Goal: Obtain resource: Download file/media

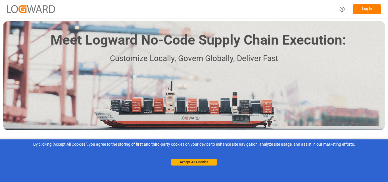
click at [370, 12] on button "Log In" at bounding box center [367, 9] width 28 height 10
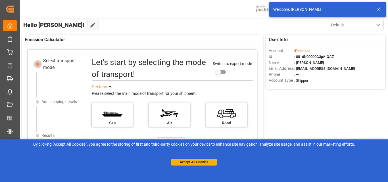
click at [362, 101] on div "User Info Account : Pochteca Id : 0016N00000G3pAIQAZ Name : [PERSON_NAME] Email…" at bounding box center [203, 135] width 369 height 207
click at [381, 9] on icon at bounding box center [378, 9] width 7 height 7
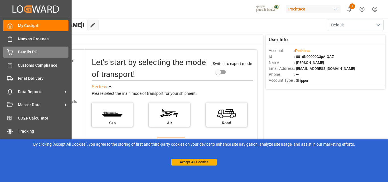
click at [36, 51] on span "Details PO" at bounding box center [43, 52] width 51 height 6
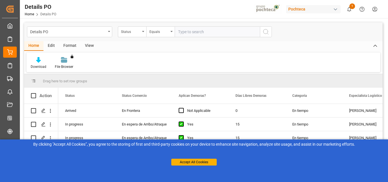
click at [227, 56] on div "Download File Browser You don't have permission for this feature. Contact admin." at bounding box center [203, 63] width 354 height 20
drag, startPoint x: 33, startPoint y: 94, endPoint x: 39, endPoint y: 79, distance: 16.1
click at [33, 94] on span at bounding box center [33, 95] width 5 height 5
click at [35, 93] on input "checkbox" at bounding box center [35, 93] width 0 height 0
checkbox input "true"
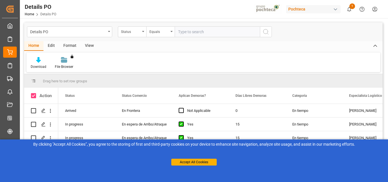
checkbox input "true"
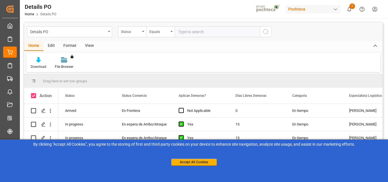
checkbox input "true"
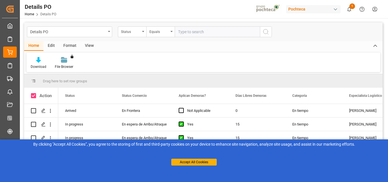
checkbox input "true"
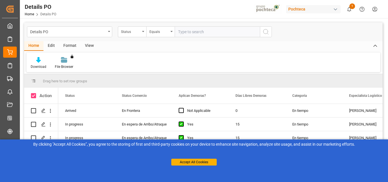
checkbox input "true"
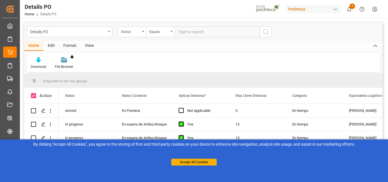
checkbox input "true"
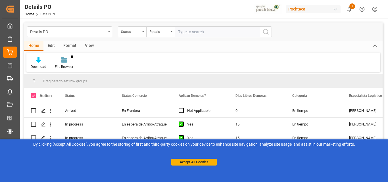
checkbox input "true"
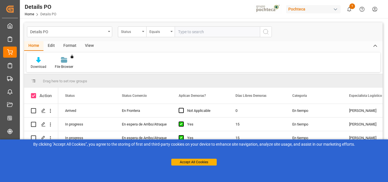
checkbox input "true"
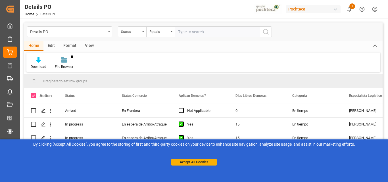
checkbox input "true"
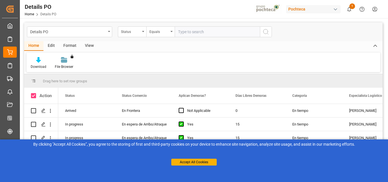
checkbox input "true"
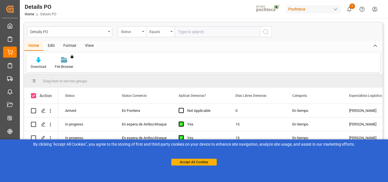
checkbox input "true"
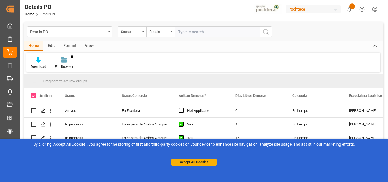
checkbox input "true"
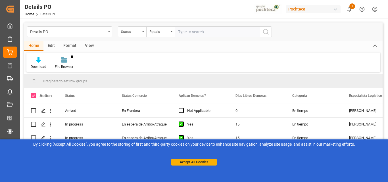
checkbox input "true"
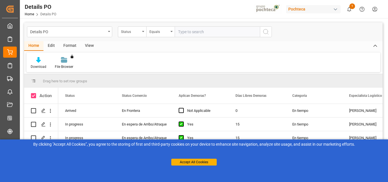
checkbox input "true"
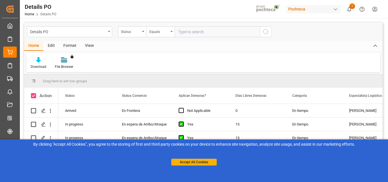
checkbox input "true"
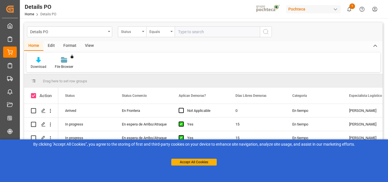
checkbox input "true"
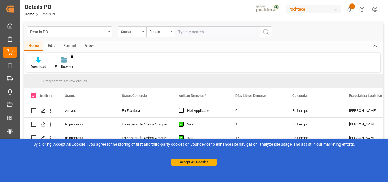
checkbox input "true"
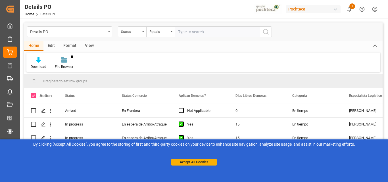
checkbox input "true"
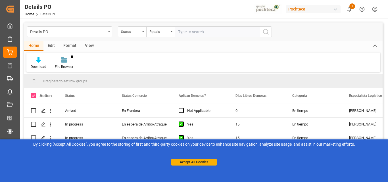
checkbox input "true"
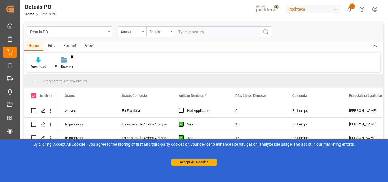
checkbox input "true"
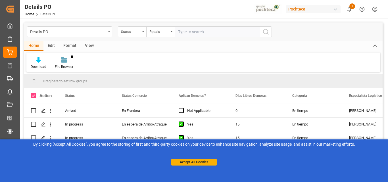
checkbox input "true"
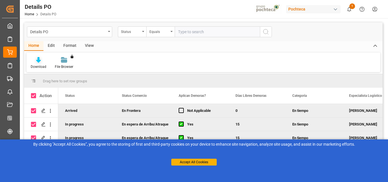
click at [39, 65] on div "Download" at bounding box center [39, 66] width 16 height 5
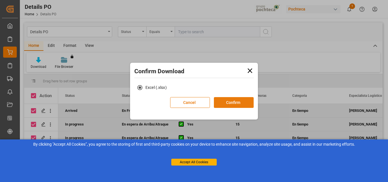
click at [234, 102] on button "Confirm" at bounding box center [234, 102] width 40 height 11
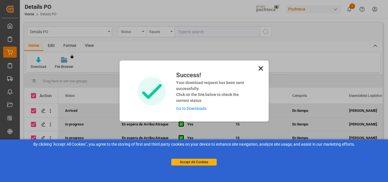
click at [192, 110] on link "Go to Downloads" at bounding box center [191, 108] width 30 height 5
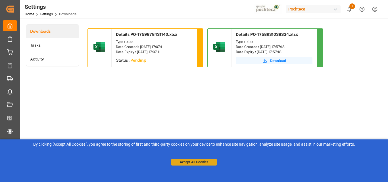
click at [193, 161] on button "Accept All Cookies" at bounding box center [193, 162] width 45 height 7
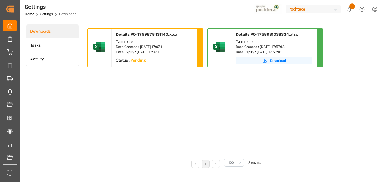
click at [150, 47] on div "Date Created : [DATE] 17:07:11" at bounding box center [154, 46] width 77 height 5
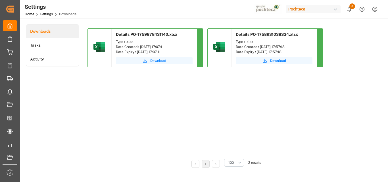
click at [141, 63] on button "Download" at bounding box center [154, 60] width 77 height 7
click at [169, 60] on button "Download" at bounding box center [154, 60] width 77 height 7
